Goal: Task Accomplishment & Management: Use online tool/utility

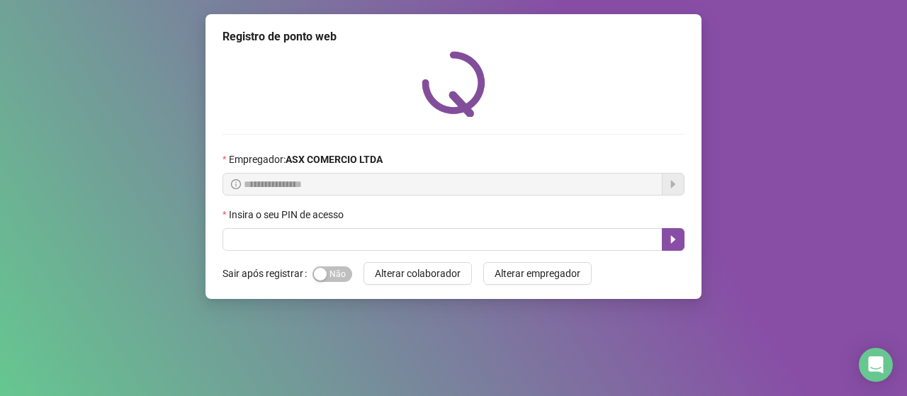
drag, startPoint x: 403, startPoint y: 269, endPoint x: 376, endPoint y: 260, distance: 28.5
click at [401, 269] on span "Alterar colaborador" at bounding box center [418, 274] width 86 height 16
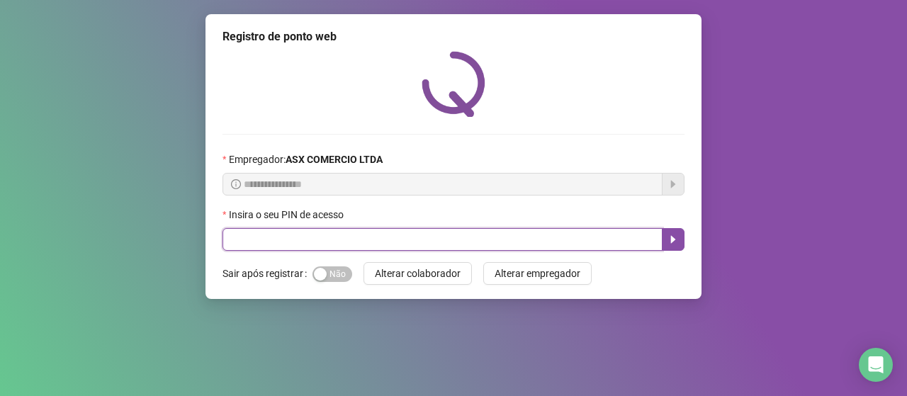
click at [266, 245] on input "text" at bounding box center [442, 239] width 440 height 23
type input "*****"
drag, startPoint x: 679, startPoint y: 241, endPoint x: 670, endPoint y: 237, distance: 10.1
click at [677, 240] on button "button" at bounding box center [673, 239] width 23 height 23
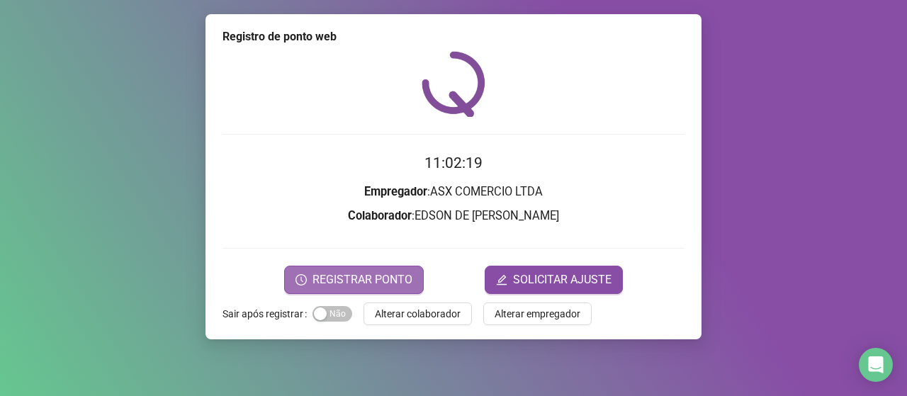
click at [325, 277] on span "REGISTRAR PONTO" at bounding box center [362, 279] width 100 height 17
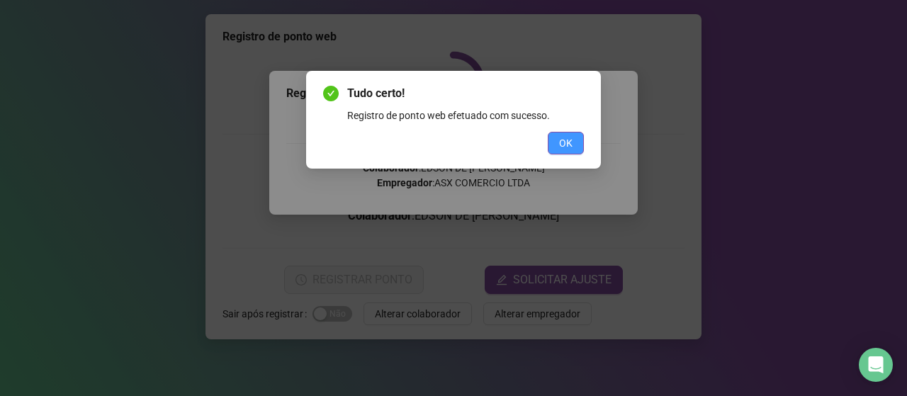
click at [573, 140] on button "OK" at bounding box center [566, 143] width 36 height 23
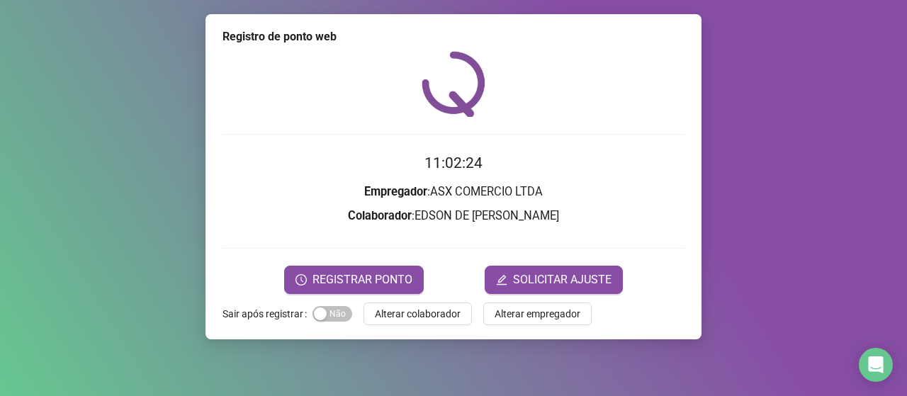
click at [421, 297] on div "Registro de ponto web 11:02:24 Empregador : ASX COMERCIO LTDA Colaborador : EDS…" at bounding box center [453, 176] width 496 height 325
click at [450, 315] on span "Alterar colaborador" at bounding box center [418, 314] width 86 height 16
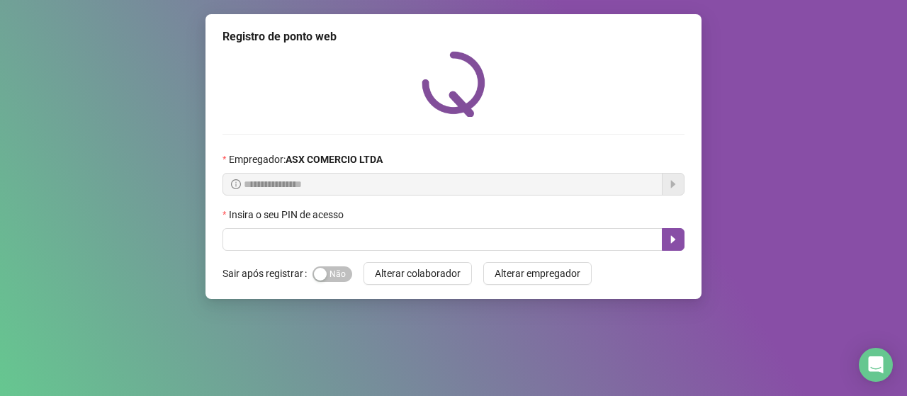
drag, startPoint x: 329, startPoint y: 281, endPoint x: 329, endPoint y: 261, distance: 19.1
click at [329, 277] on span "Sim Não" at bounding box center [332, 274] width 40 height 16
click at [314, 225] on div "Insira o seu PIN de acesso" at bounding box center [453, 217] width 462 height 21
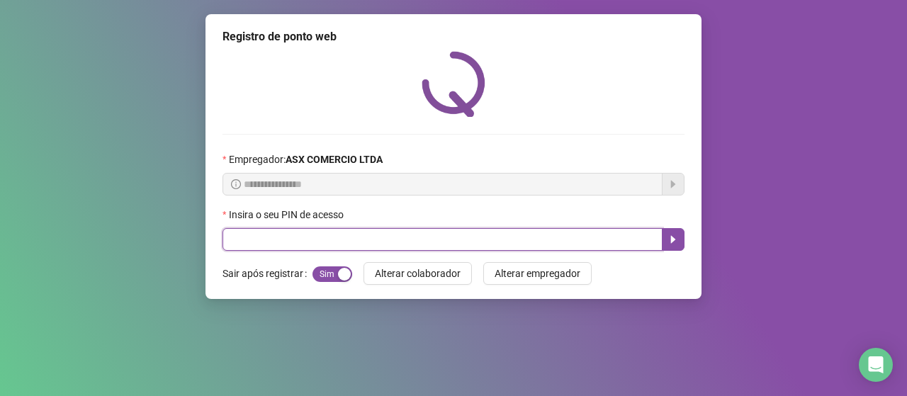
click at [311, 237] on input "text" at bounding box center [442, 239] width 440 height 23
type input "*****"
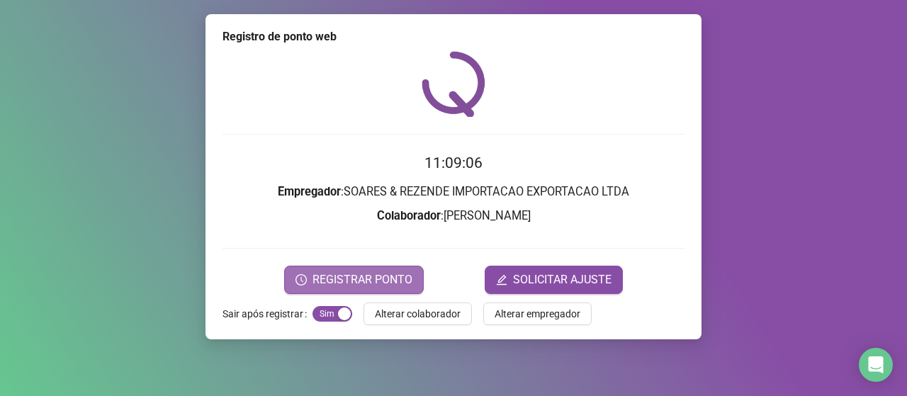
click at [376, 271] on span "REGISTRAR PONTO" at bounding box center [362, 279] width 100 height 17
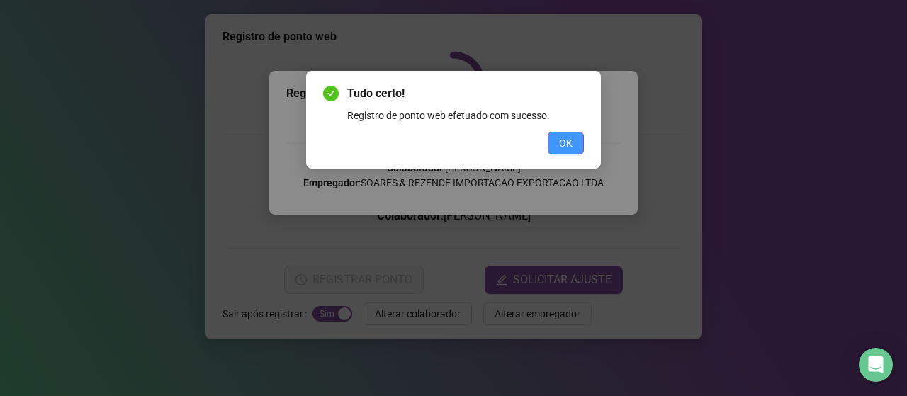
click at [559, 142] on span "OK" at bounding box center [565, 143] width 13 height 16
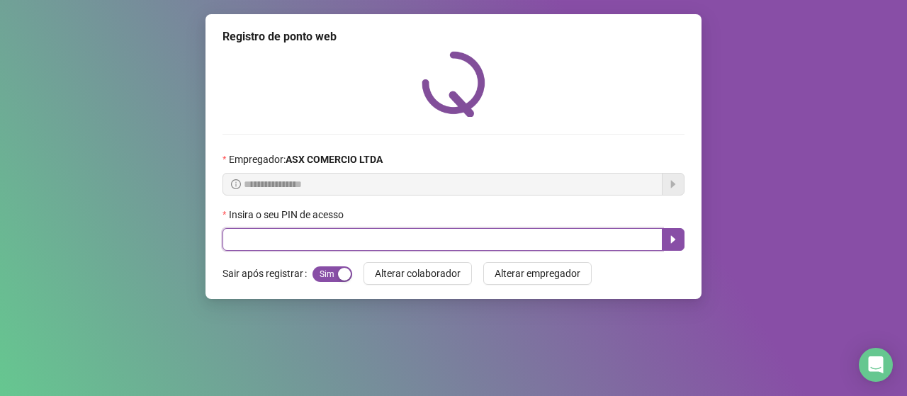
click at [436, 228] on input "text" at bounding box center [442, 239] width 440 height 23
type input "*****"
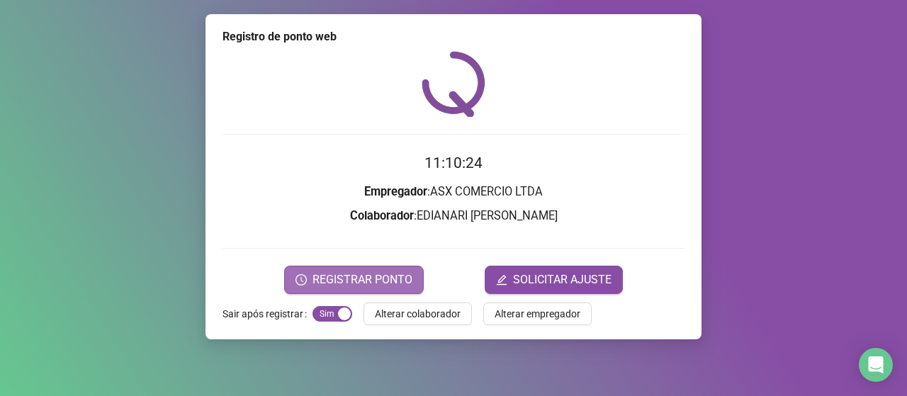
click at [393, 279] on span "REGISTRAR PONTO" at bounding box center [362, 279] width 100 height 17
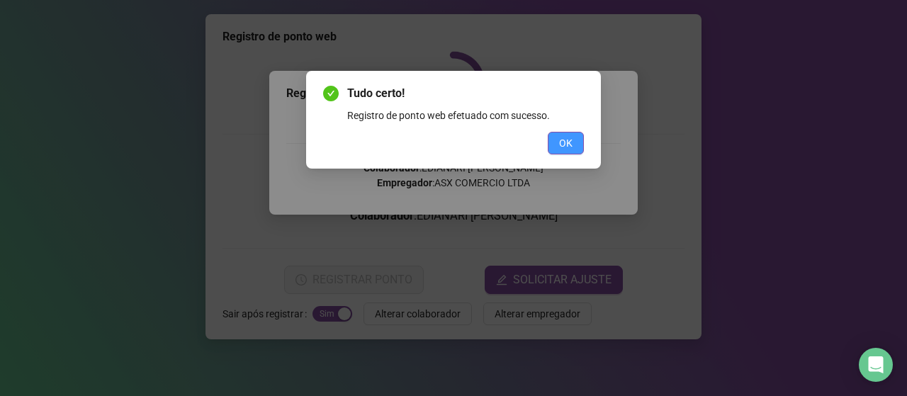
click at [579, 145] on button "OK" at bounding box center [566, 143] width 36 height 23
